Goal: Information Seeking & Learning: Find contact information

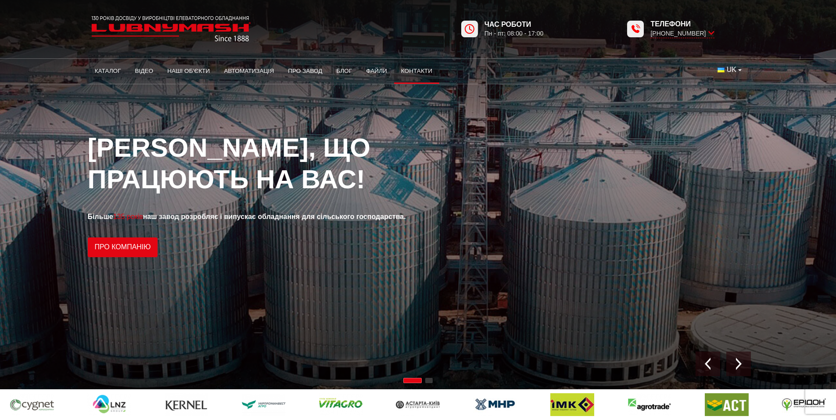
click at [417, 72] on link "Контакти" at bounding box center [416, 70] width 45 height 19
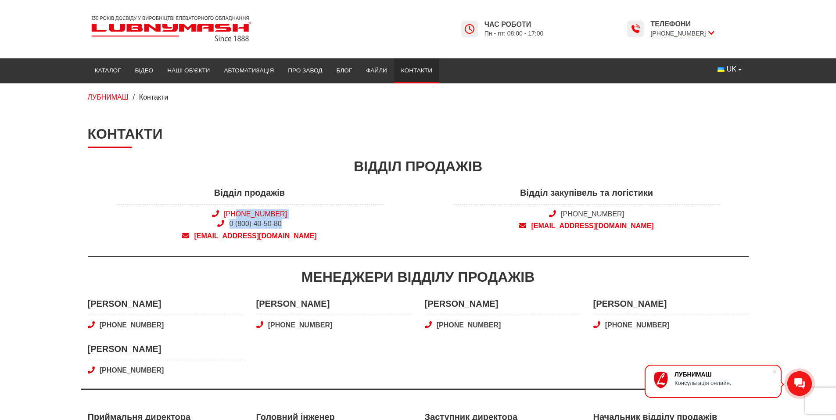
drag, startPoint x: 286, startPoint y: 224, endPoint x: 234, endPoint y: 212, distance: 53.2
click at [234, 212] on span "+38 (050) 308-41-99 0 (800) 40-50-80" at bounding box center [249, 219] width 267 height 20
copy span "(050) 308-41-99 0 (800) 40-50-80"
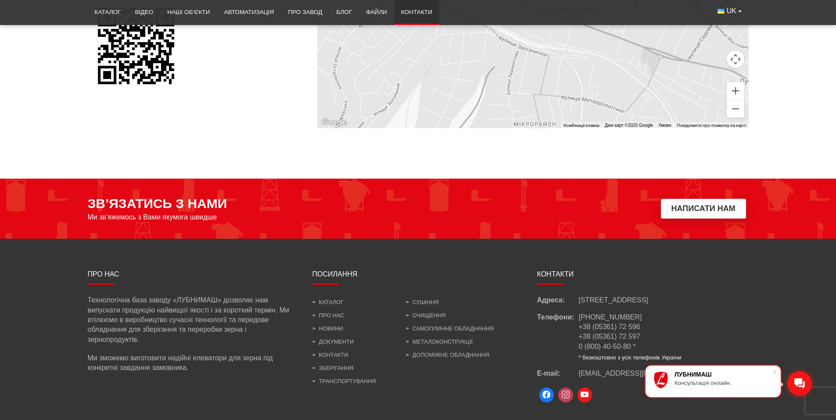
scroll to position [737, 0]
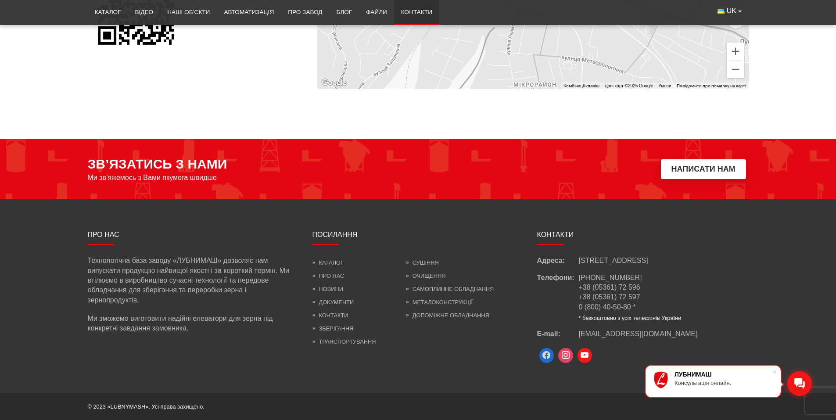
click at [547, 353] on span at bounding box center [546, 355] width 15 height 15
drag, startPoint x: 656, startPoint y: 329, endPoint x: 577, endPoint y: 331, distance: 78.2
click at [577, 331] on div "E-mail: info@lubnymash.com" at bounding box center [643, 334] width 212 height 10
click at [739, 319] on div "Телефони: +38 (050) 308 41 99 +38 (05361) 72 596 +38 (05361) 72 597 0 (800) 40-…" at bounding box center [643, 297] width 212 height 49
